Goal: Information Seeking & Learning: Check status

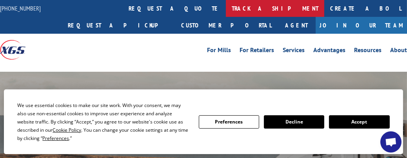
click at [226, 9] on link "track a shipment" at bounding box center [275, 8] width 98 height 17
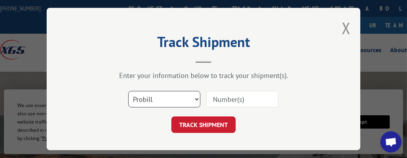
click at [195, 96] on select "Select category... Probill BOL PO" at bounding box center [164, 99] width 72 height 16
click at [128, 91] on select "Select category... Probill BOL PO" at bounding box center [164, 99] width 72 height 16
click at [194, 94] on select "Select category... Probill BOL PO" at bounding box center [164, 99] width 72 height 16
select select "bol"
click at [128, 91] on select "Select category... Probill BOL PO" at bounding box center [164, 99] width 72 height 16
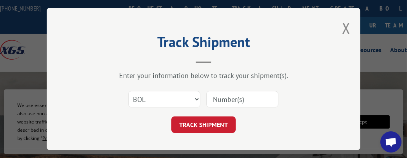
click at [244, 95] on input at bounding box center [242, 99] width 72 height 16
paste input "7029278"
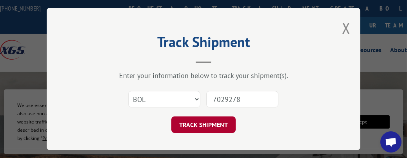
type input "7029278"
click at [196, 121] on button "TRACK SHIPMENT" at bounding box center [203, 124] width 64 height 16
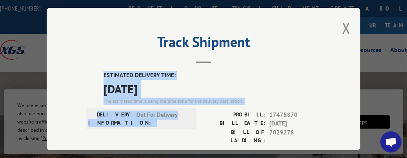
drag, startPoint x: 178, startPoint y: 111, endPoint x: 87, endPoint y: 70, distance: 100.0
copy div "ESTIMATED DELIVERY TIME: [DATE] The estimated time is using the time zone for t…"
click at [343, 22] on button "Close modal" at bounding box center [346, 28] width 9 height 21
